Goal: Task Accomplishment & Management: Manage account settings

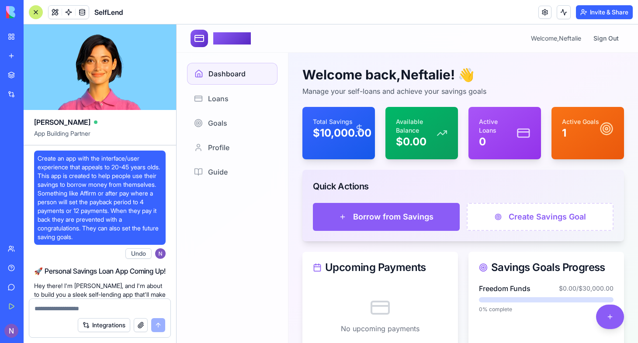
scroll to position [2465, 0]
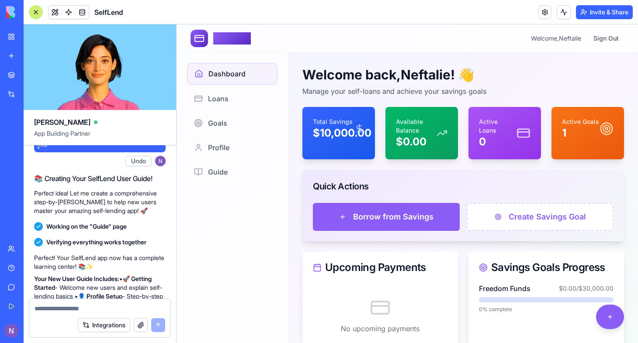
click at [13, 10] on img at bounding box center [33, 12] width 54 height 12
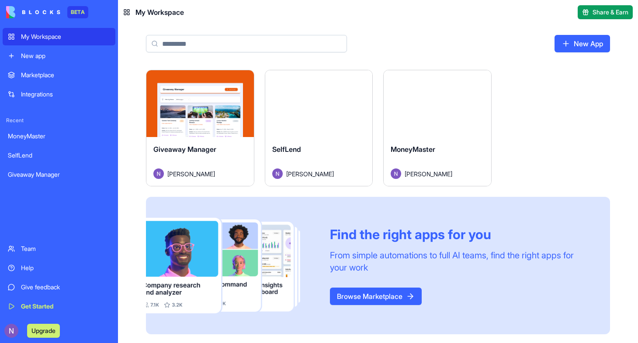
click at [319, 101] on button "Launch" at bounding box center [319, 103] width 66 height 17
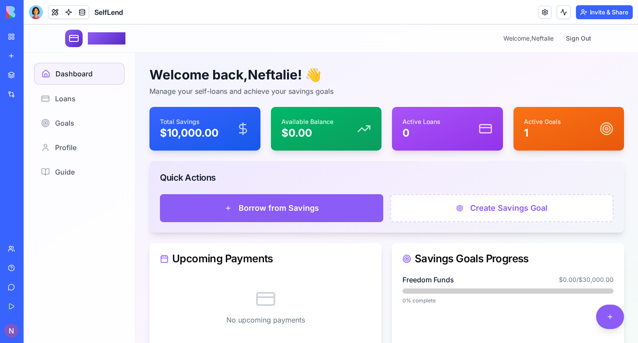
click at [267, 66] on div "Welcome back, Neftalie ! 👋 Manage your self-loans and achieve your savings goal…" at bounding box center [386, 208] width 503 height 311
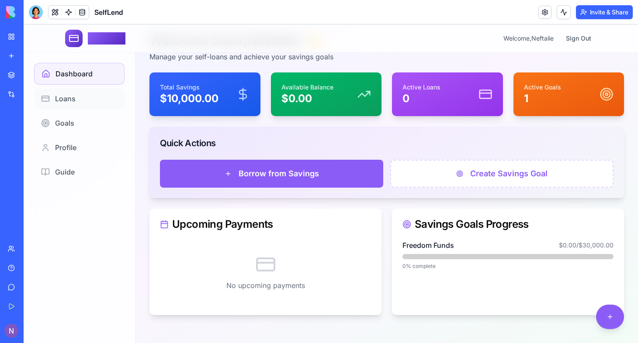
click at [65, 100] on span "Loans" at bounding box center [65, 99] width 21 height 10
